Goal: Transaction & Acquisition: Purchase product/service

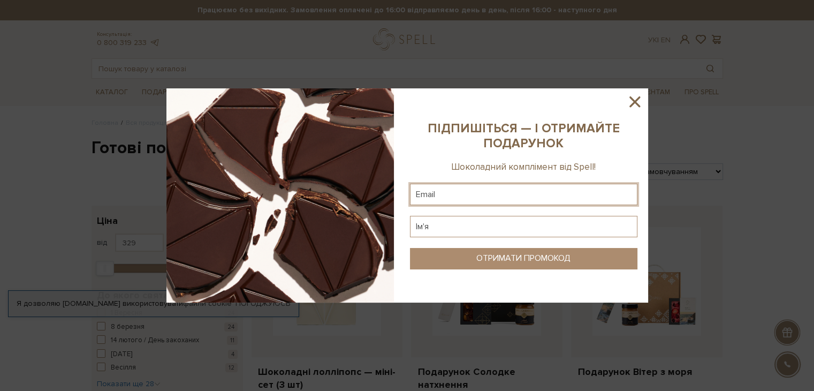
click at [563, 191] on input "text" at bounding box center [523, 194] width 227 height 21
type input "[EMAIL_ADDRESS][DOMAIN_NAME]"
click at [547, 223] on input "text" at bounding box center [523, 226] width 227 height 21
type input "[PERSON_NAME]"
click at [558, 258] on div "ОТРИМАТИ ПРОМОКОД" at bounding box center [523, 258] width 94 height 10
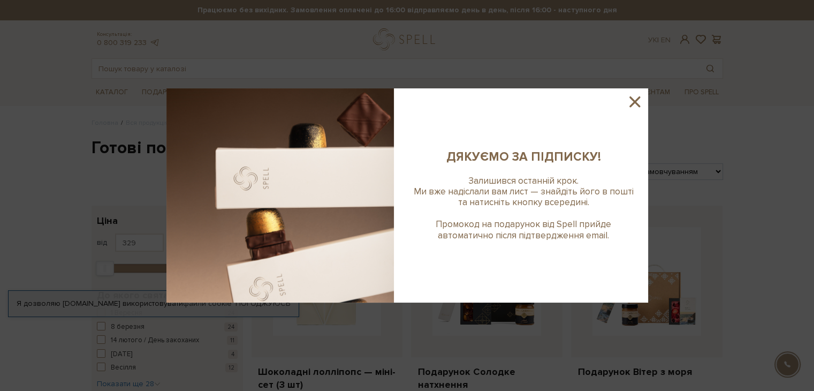
click at [634, 101] on icon at bounding box center [634, 101] width 11 height 11
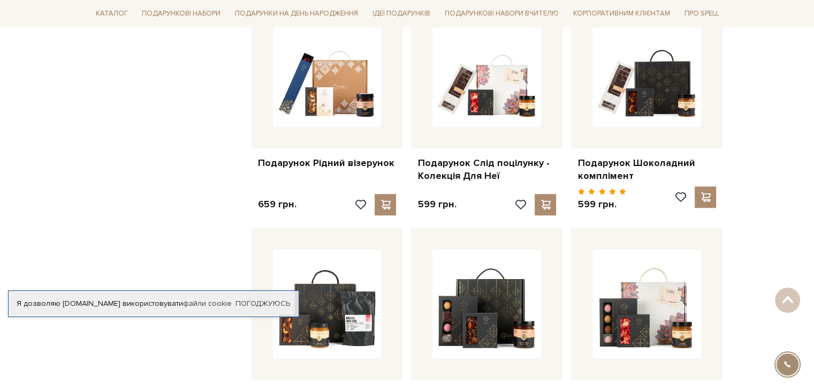
scroll to position [856, 0]
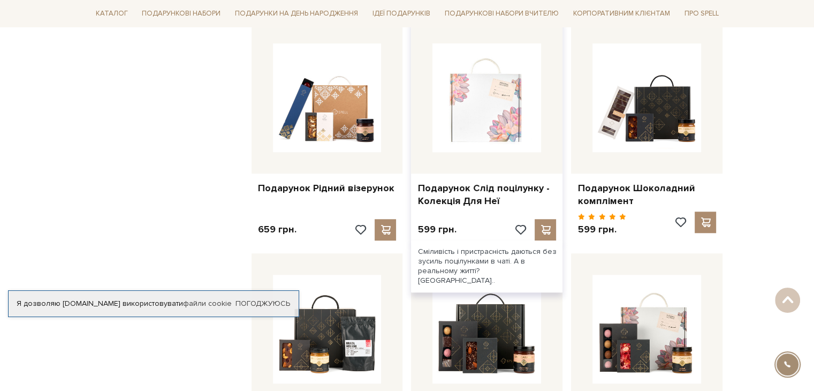
click at [497, 111] on img at bounding box center [487, 97] width 109 height 109
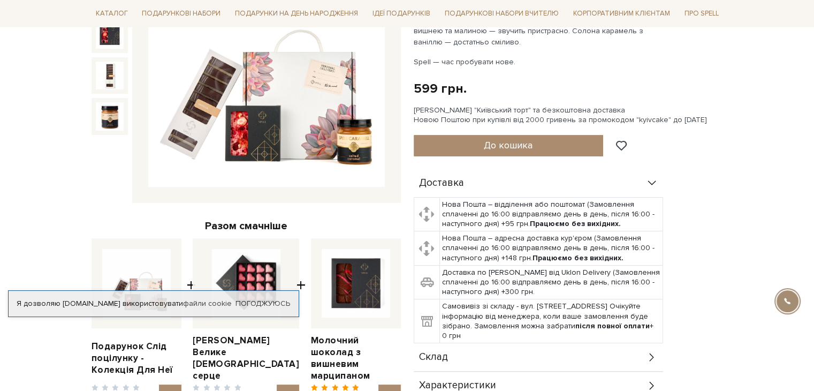
scroll to position [107, 0]
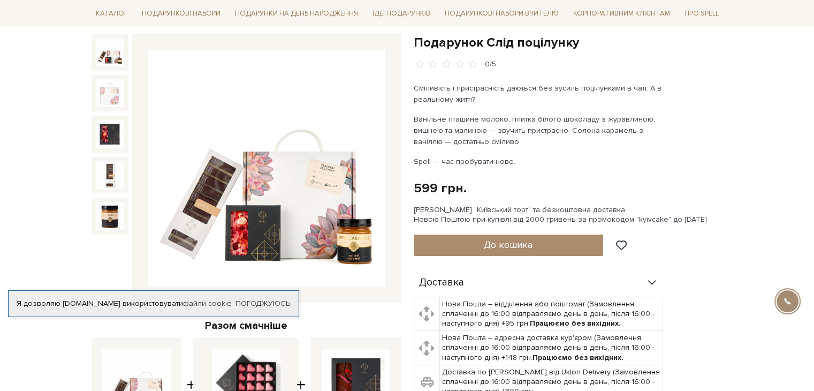
click at [94, 51] on div at bounding box center [110, 52] width 36 height 36
click at [106, 56] on img at bounding box center [110, 53] width 28 height 28
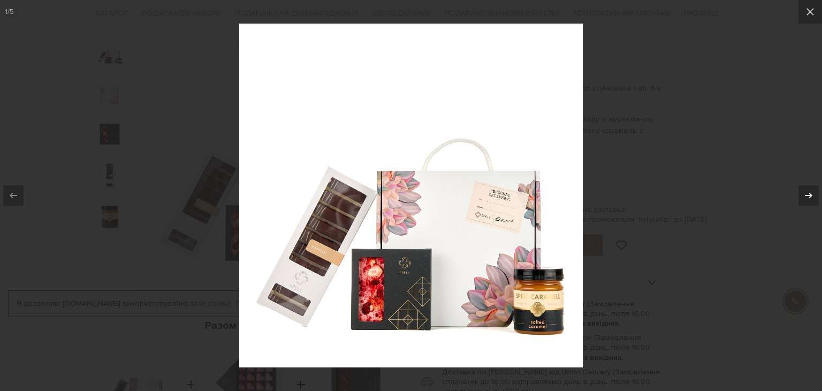
click at [809, 197] on icon at bounding box center [808, 195] width 13 height 13
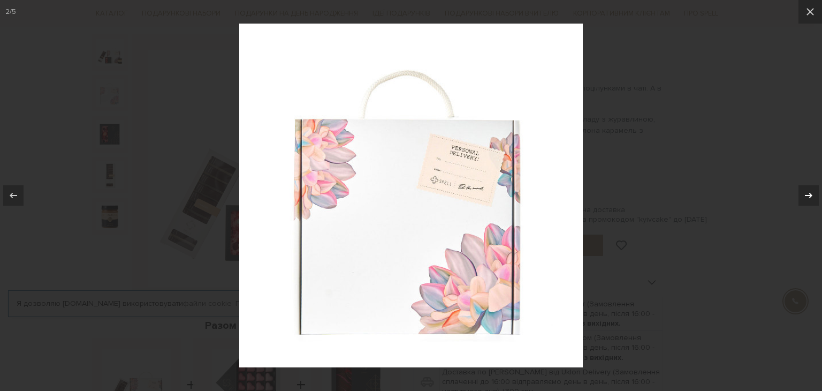
click at [809, 197] on icon at bounding box center [808, 195] width 13 height 13
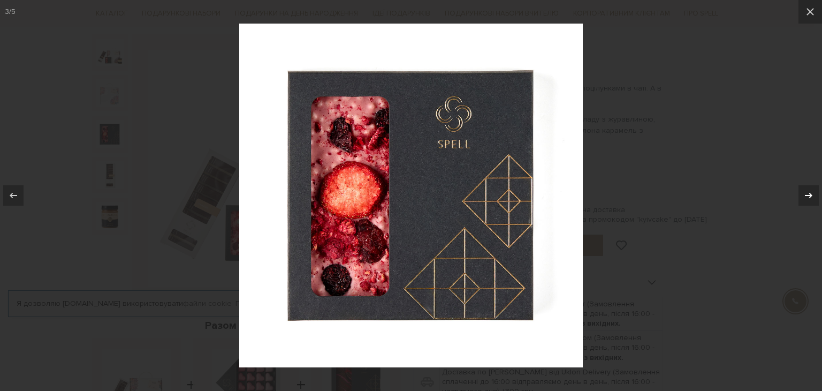
click at [809, 197] on icon at bounding box center [808, 195] width 13 height 13
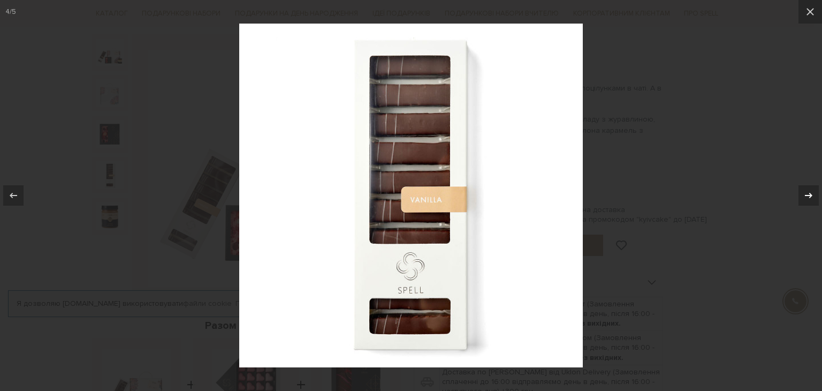
click at [809, 197] on icon at bounding box center [808, 195] width 13 height 13
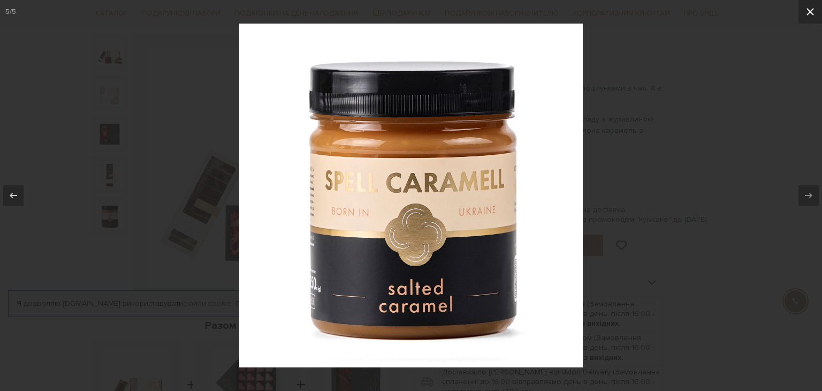
click at [813, 6] on icon at bounding box center [810, 11] width 13 height 13
